Goal: Use online tool/utility: Utilize a website feature to perform a specific function

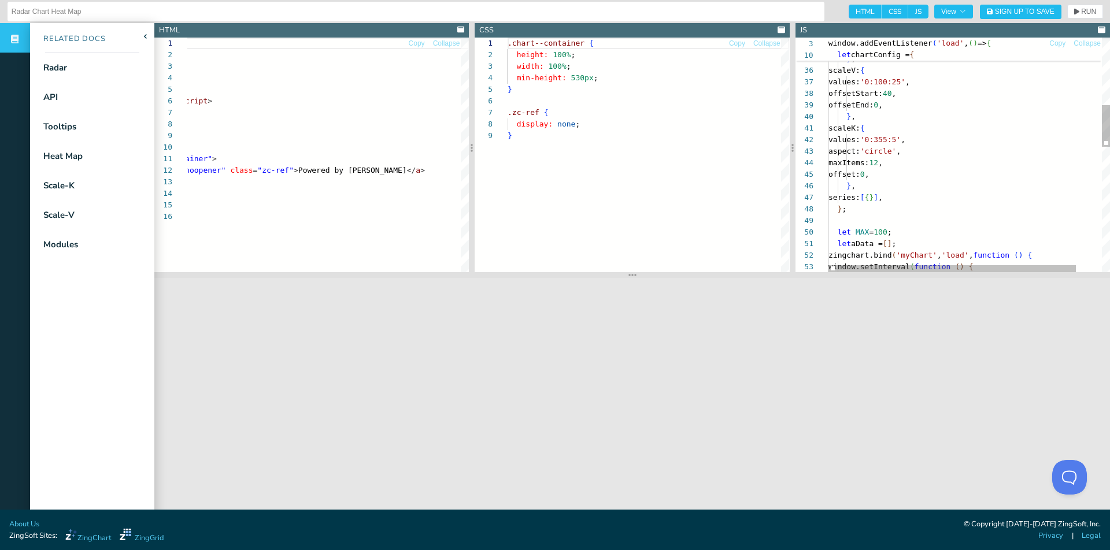
click at [929, 142] on div "scale: { sizeFactor: 0.9 , } , scaleV: { values: '0:100:25' , offsetStart: 40 ,…" at bounding box center [983, 314] width 311 height 1309
click at [1085, 8] on span "RUN" at bounding box center [1088, 11] width 15 height 7
click at [927, 139] on div "scale: { sizeFactor: 0.9 , } , scaleV: { values: '0:100:25' , offsetStart: 40 ,…" at bounding box center [983, 314] width 311 height 1309
click at [1084, 12] on span "RUN" at bounding box center [1088, 11] width 15 height 7
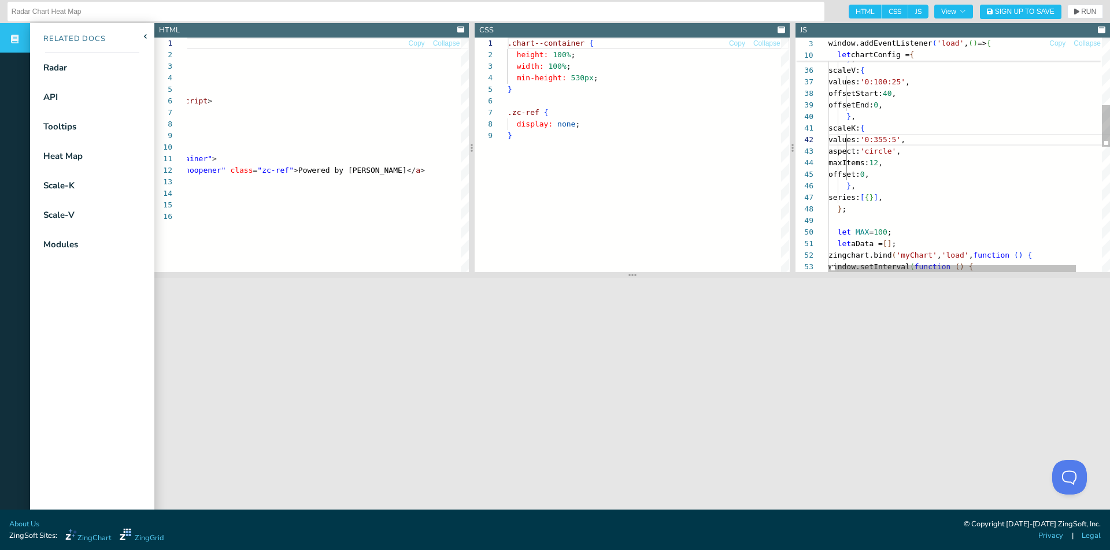
click at [927, 140] on div "scale: { sizeFactor: 0.9 , } , scaleV: { values: '0:100:25' , offsetStart: 40 ,…" at bounding box center [983, 314] width 311 height 1309
click at [1093, 9] on span "RUN" at bounding box center [1088, 11] width 15 height 7
click at [925, 143] on div "values: '0:100:25' , offsetStart: 40 , offsetEnd: 0 , } , scaleK: { values: '0:…" at bounding box center [983, 319] width 311 height 1309
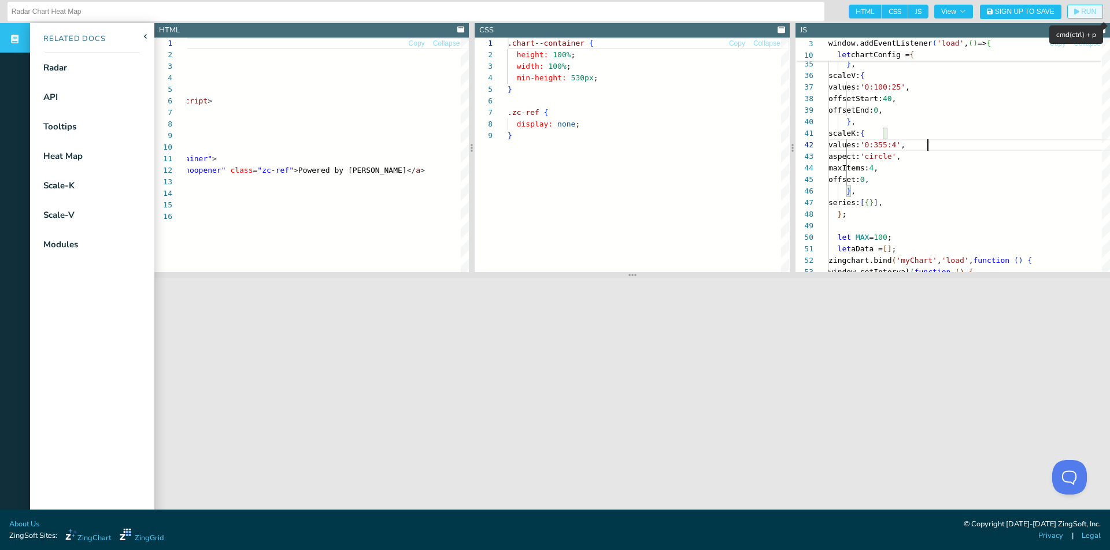
click at [1079, 13] on span "RUN" at bounding box center [1085, 11] width 22 height 7
click at [927, 144] on div "values: '0:100:25' , offsetStart: 40 , offsetEnd: 0 , } , scaleK: { values: '0:…" at bounding box center [983, 319] width 311 height 1309
click at [1074, 12] on icon "button" at bounding box center [1076, 12] width 5 height 6
click at [926, 143] on div "values: '0:100:25' , offsetStart: 40 , offsetEnd: 0 , } , scaleK: { values: '0:…" at bounding box center [983, 319] width 311 height 1309
click at [1091, 10] on span "RUN" at bounding box center [1088, 11] width 15 height 7
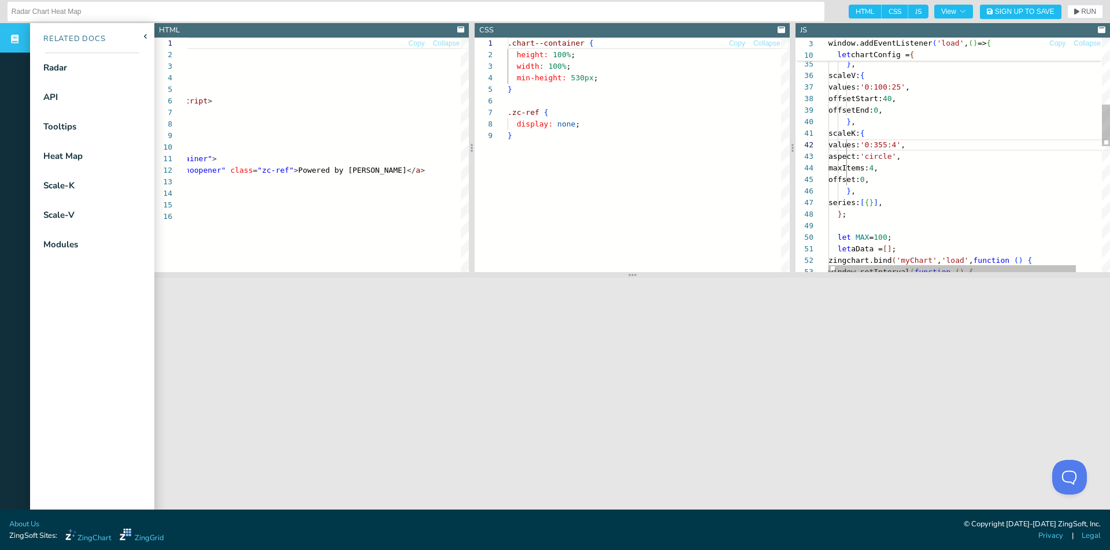
click at [928, 142] on div "values: '0:100:25' , offsetStart: 40 , offsetEnd: 0 , } , scaleK: { values: '0:…" at bounding box center [983, 319] width 311 height 1309
click at [1086, 10] on span "RUN" at bounding box center [1088, 11] width 15 height 7
drag, startPoint x: 917, startPoint y: 143, endPoint x: 907, endPoint y: 143, distance: 9.8
click at [907, 143] on div "values: '0:100:25' , offsetStart: 40 , offsetEnd: 0 , } , scaleK: { values: '0:…" at bounding box center [983, 319] width 311 height 1309
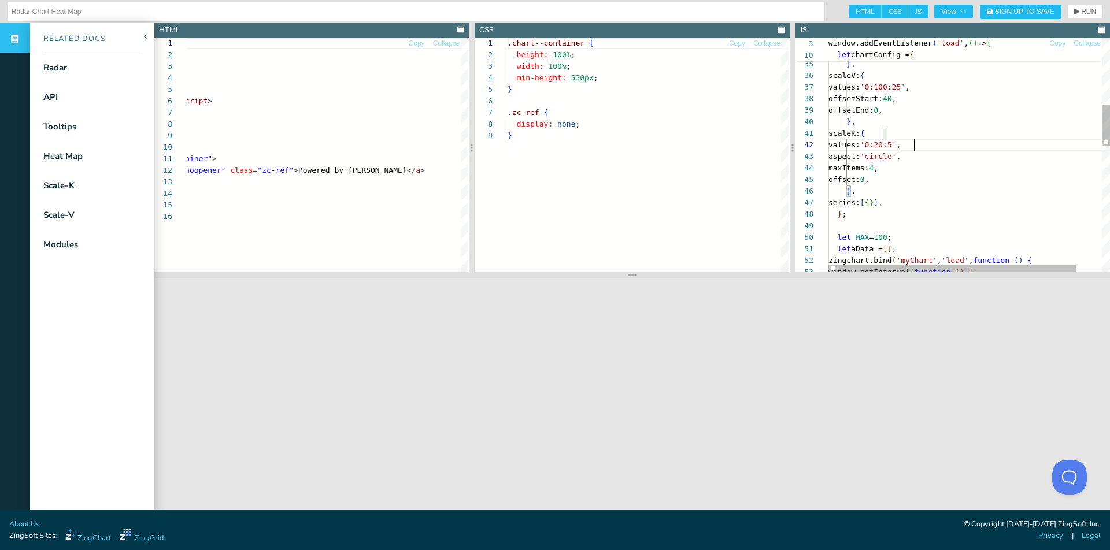
scroll to position [12, 91]
click at [1081, 14] on span "RUN" at bounding box center [1088, 11] width 15 height 7
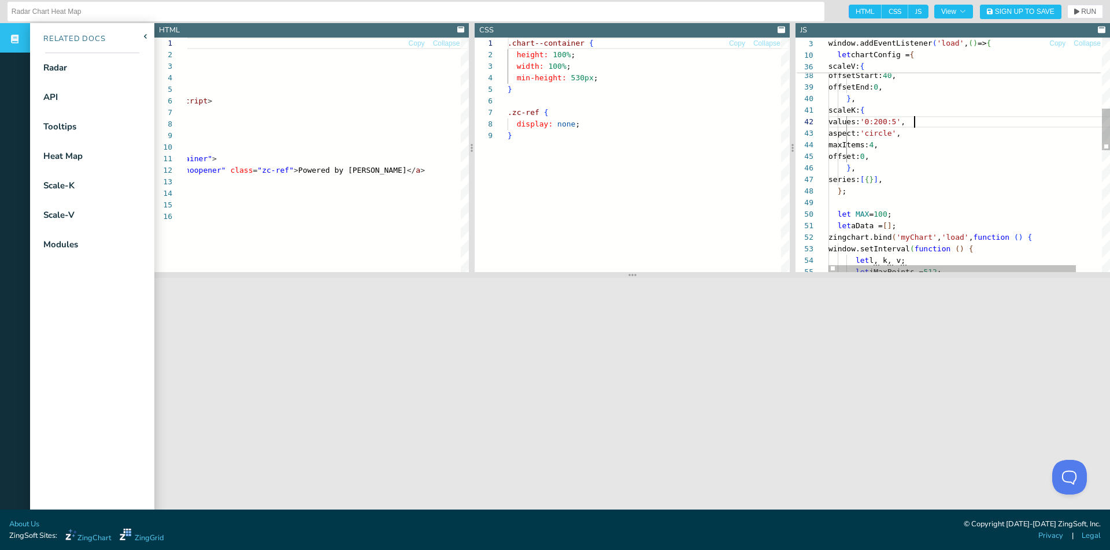
scroll to position [12, 81]
click at [907, 123] on div "} , scaleK: { values: '0:200:5' , aspect: 'circle' , maxItems: 4 , offset: 0 , …" at bounding box center [983, 296] width 311 height 1309
click at [1084, 9] on span "RUN" at bounding box center [1088, 11] width 15 height 7
click at [912, 120] on div "} , scaleK: { values: '0:160:5' , aspect: 'circle' , maxItems: 4 , offset: 0 , …" at bounding box center [983, 296] width 311 height 1309
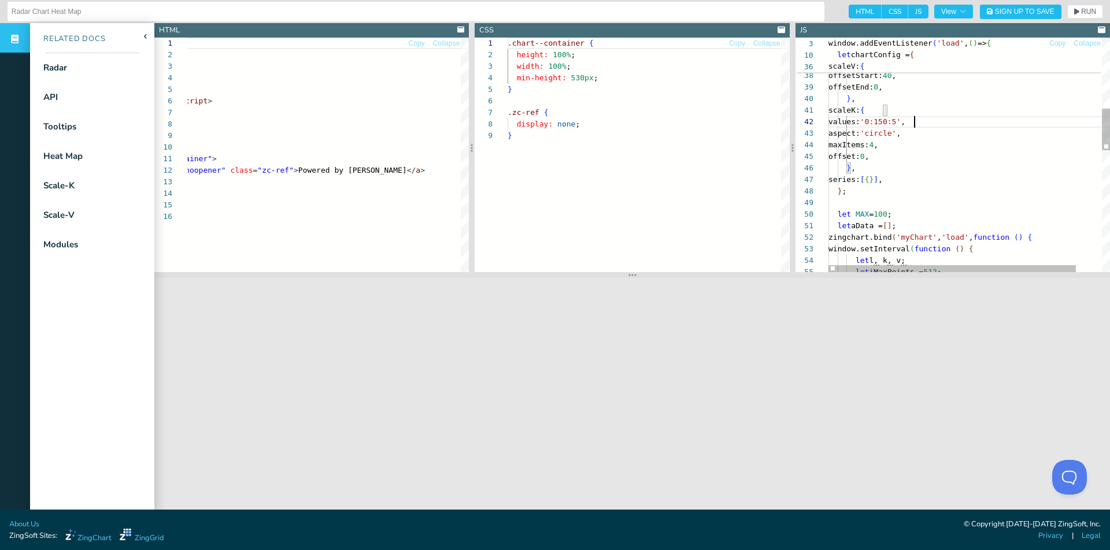
scroll to position [12, 86]
click at [1083, 15] on span "RUN" at bounding box center [1088, 11] width 15 height 7
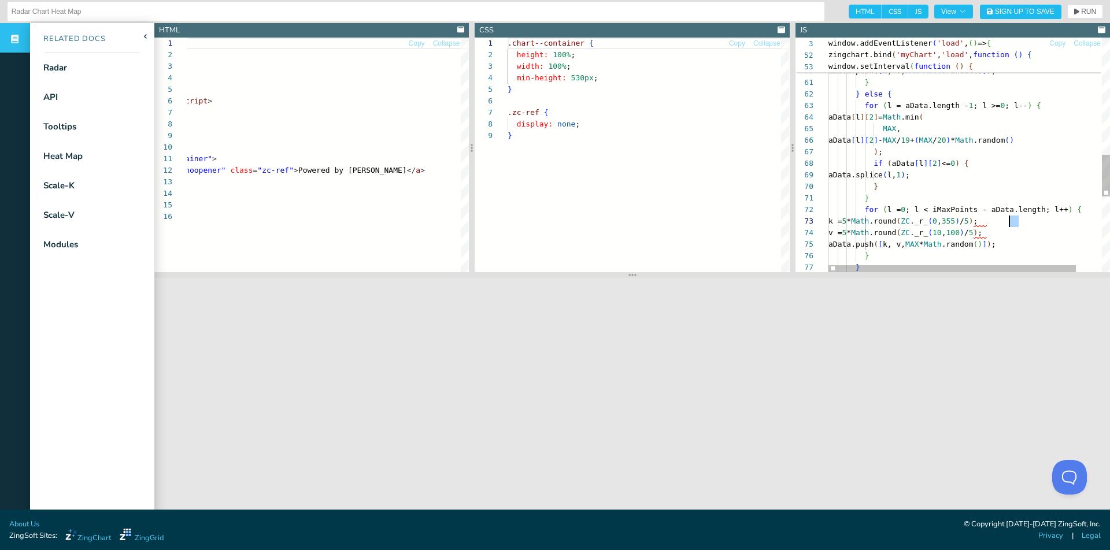
scroll to position [23, 181]
drag, startPoint x: 1018, startPoint y: 221, endPoint x: 1007, endPoint y: 221, distance: 10.4
click at [1007, 221] on div "aData [ l ] [ 2 ] = Math .min ( [PERSON_NAME] , aData [ l ] [ 2 ] - MAX / 19 + …" at bounding box center [983, 37] width 311 height 1309
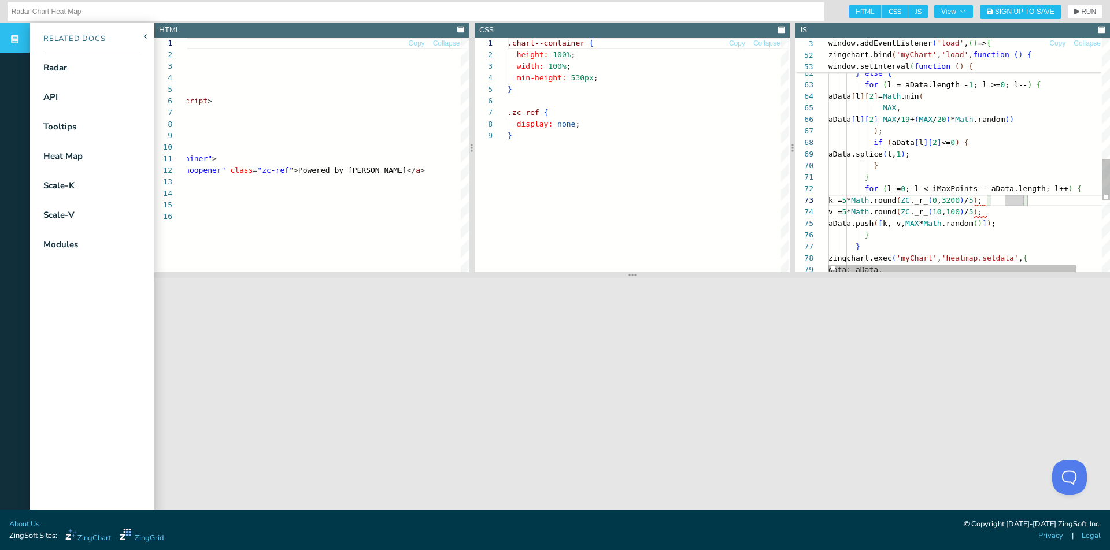
click at [1007, 202] on div "aData [ l ] [ 2 ] = Math .min ( [PERSON_NAME] , aData [ l ] [ 2 ] - MAX / 19 + …" at bounding box center [983, 17] width 311 height 1309
click at [1093, 12] on span "RUN" at bounding box center [1088, 11] width 15 height 7
click at [1007, 200] on div "aData [ l ] [ 2 ] = Math .min ( [PERSON_NAME] , aData [ l ] [ 2 ] - MAX / 19 + …" at bounding box center [983, 17] width 311 height 1309
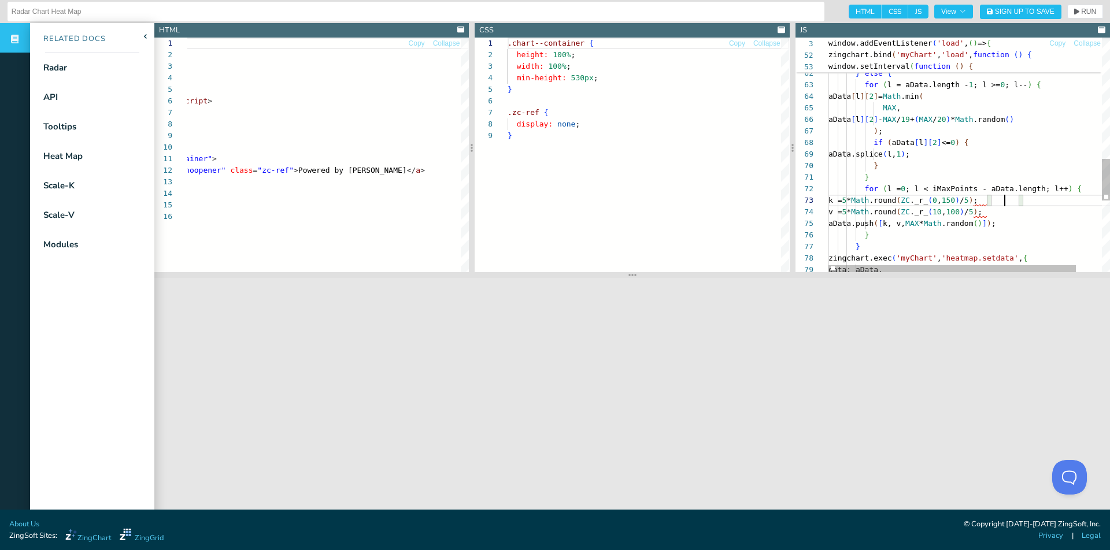
scroll to position [23, 176]
type textarea "} for (l = 0; l < iMaxPoints - aData.length; l++) { k = 5 * Math.round(ZC._r_(0…"
click at [1077, 8] on icon "button" at bounding box center [1076, 11] width 5 height 7
click at [1016, 199] on div "aData [ l ] [ 2 ] = Math .min ( [PERSON_NAME] , aData [ l ] [ 2 ] - MAX / 19 + …" at bounding box center [983, 17] width 311 height 1309
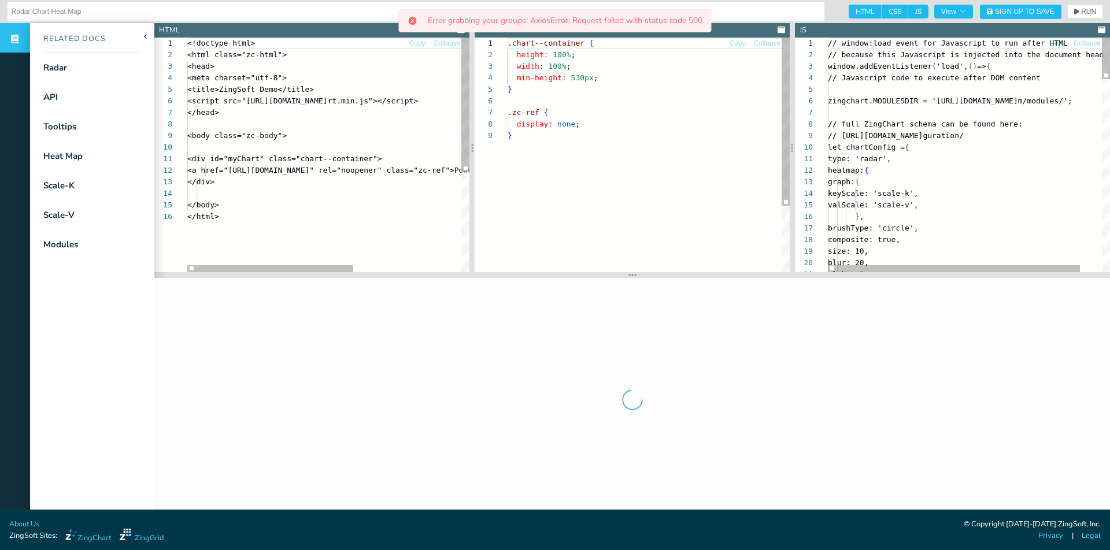
scroll to position [116, 0]
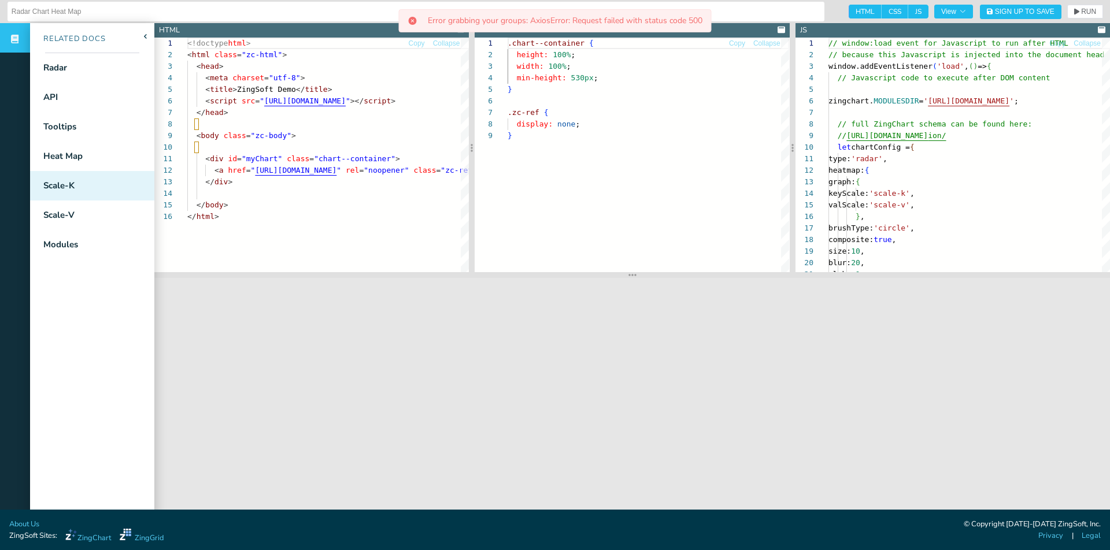
click at [64, 189] on div "Scale-K" at bounding box center [58, 185] width 31 height 13
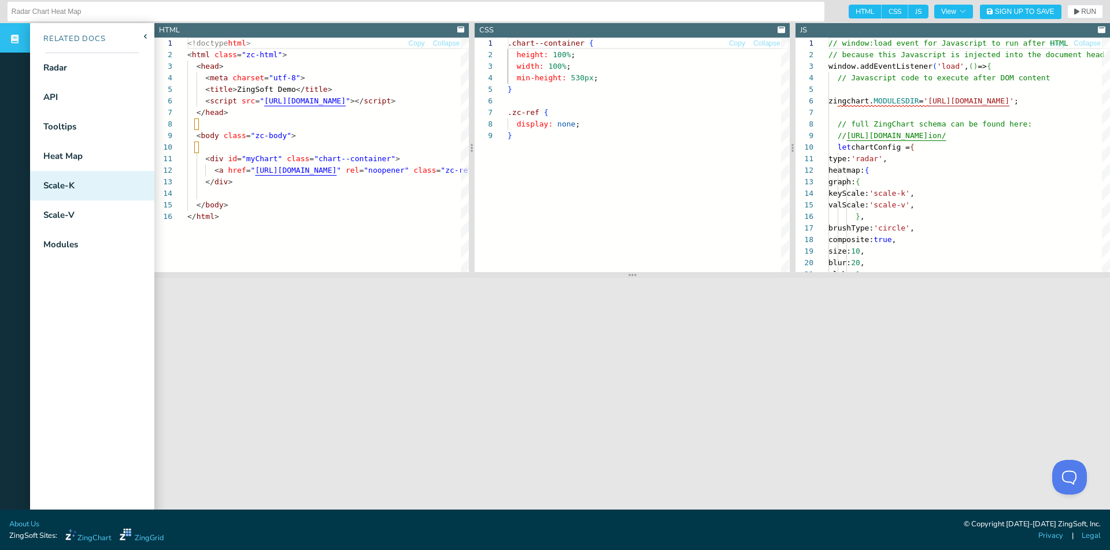
scroll to position [0, 0]
